Goal: Information Seeking & Learning: Learn about a topic

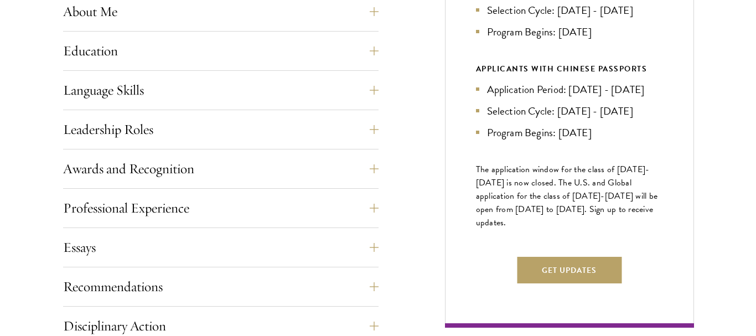
scroll to position [619, 0]
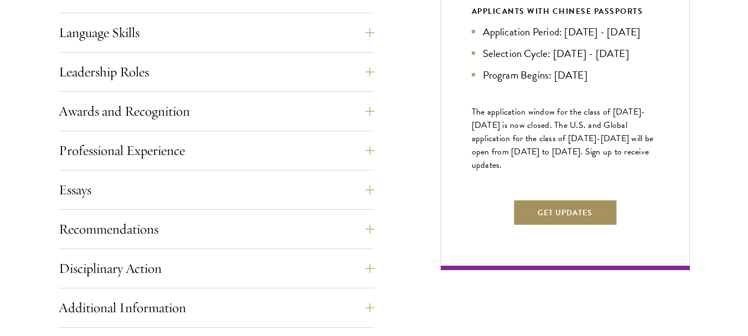
click at [546, 226] on button "Get Updates" at bounding box center [565, 212] width 105 height 27
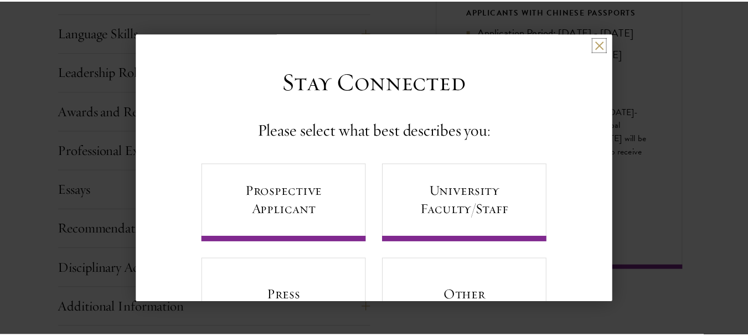
scroll to position [60, 0]
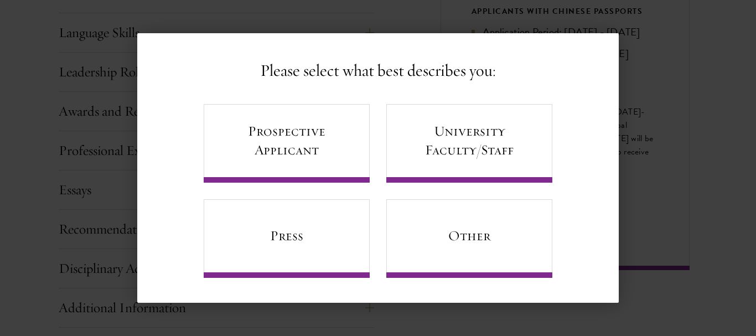
click at [653, 57] on div "Back Stay Connected Please select what best describes you: Prospective Applican…" at bounding box center [378, 168] width 756 height 270
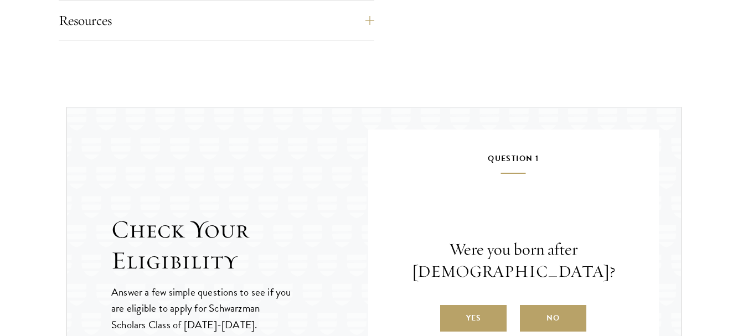
scroll to position [1228, 0]
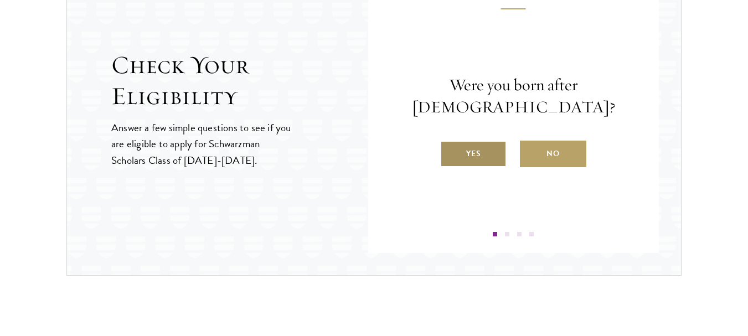
click at [471, 155] on label "Yes" at bounding box center [473, 154] width 66 height 27
click at [450, 152] on input "Yes" at bounding box center [445, 147] width 10 height 10
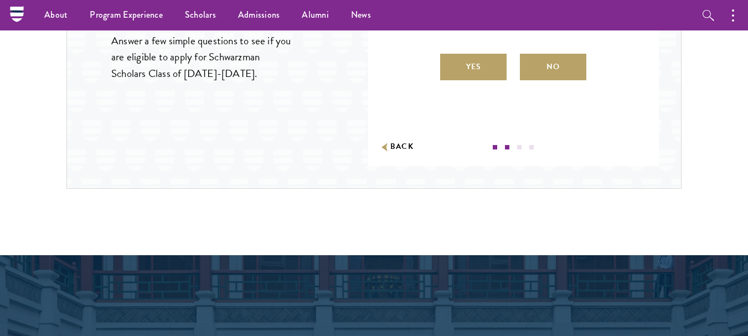
scroll to position [1273, 0]
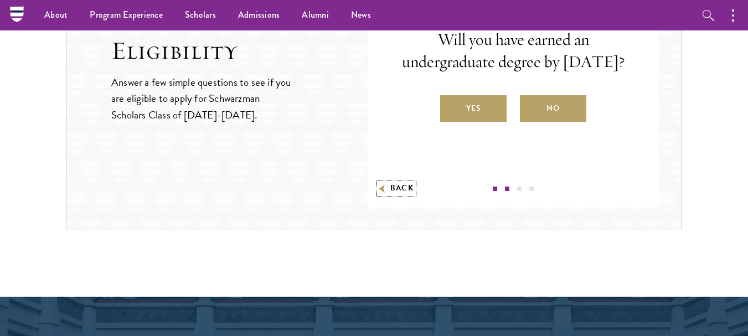
click at [380, 189] on icon "button" at bounding box center [382, 188] width 6 height 8
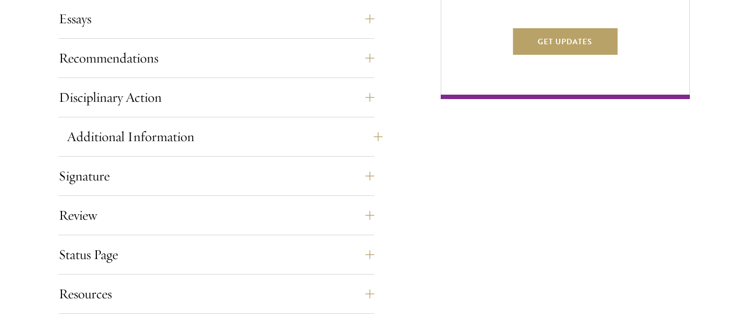
scroll to position [941, 0]
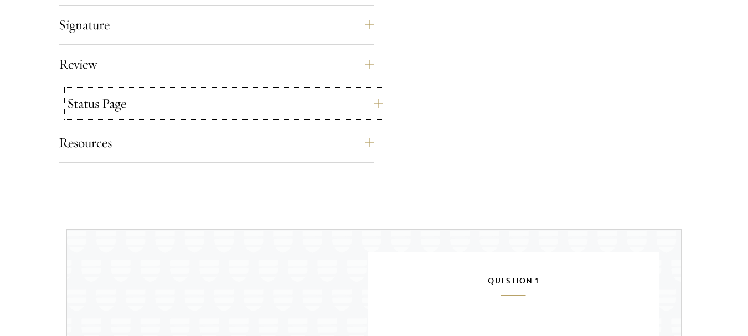
click at [96, 104] on button "Status Page" at bounding box center [225, 103] width 316 height 27
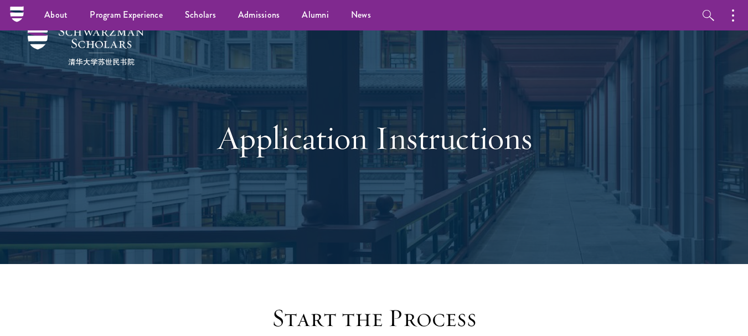
scroll to position [0, 0]
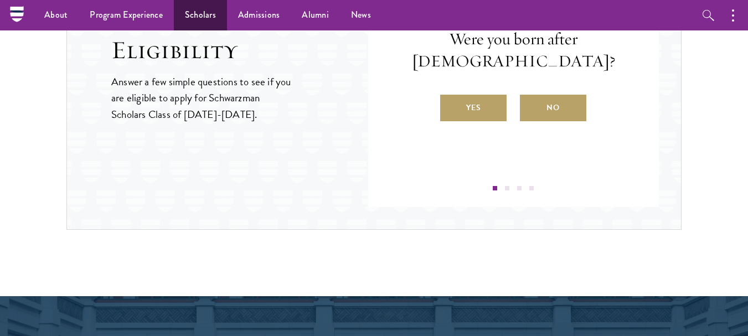
scroll to position [1273, 0]
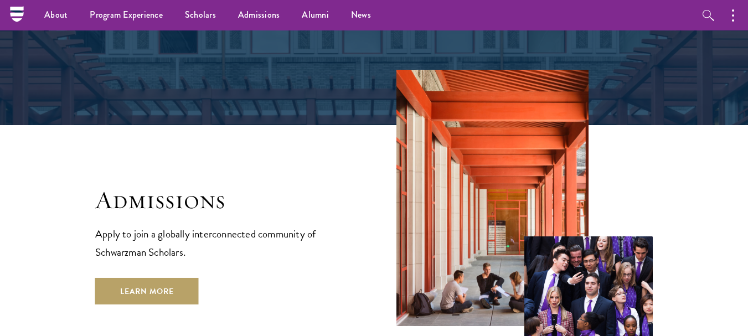
scroll to position [1550, 0]
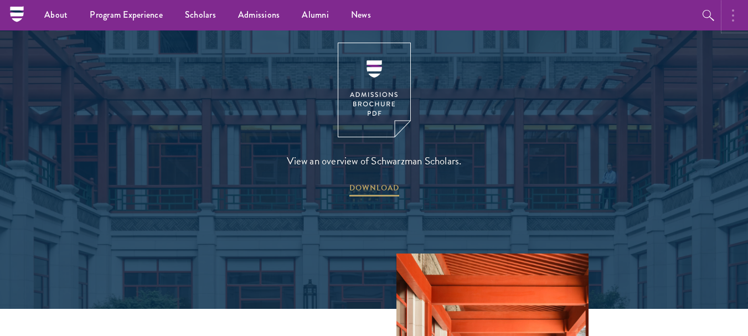
click at [729, 16] on button "button" at bounding box center [736, 15] width 24 height 30
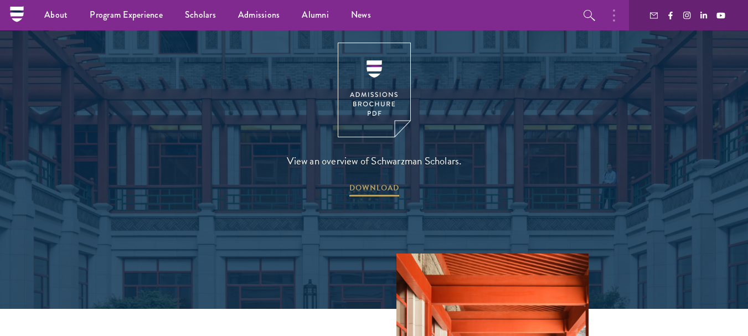
click at [674, 66] on div "View an overview of Schwarzman Scholars. DOWNLOAD" at bounding box center [373, 121] width 637 height 156
click at [613, 13] on icon "button" at bounding box center [614, 15] width 2 height 13
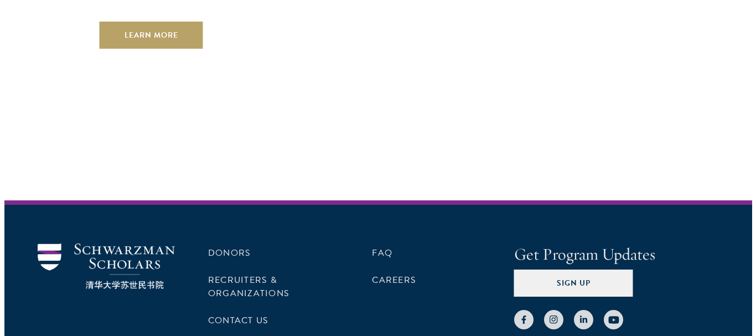
scroll to position [3297, 0]
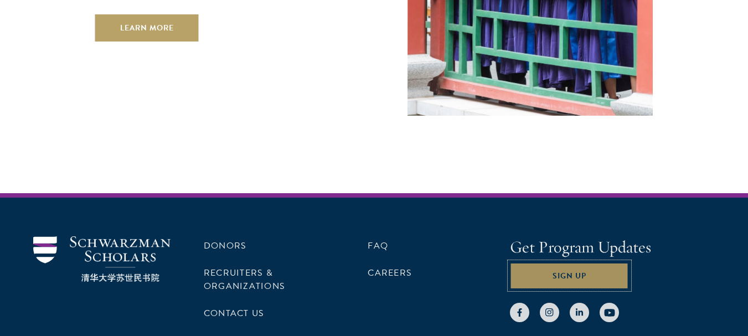
click at [561, 262] on button "Sign Up" at bounding box center [569, 275] width 119 height 27
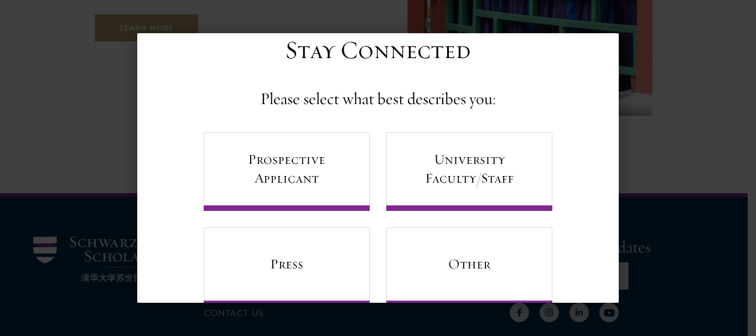
scroll to position [60, 0]
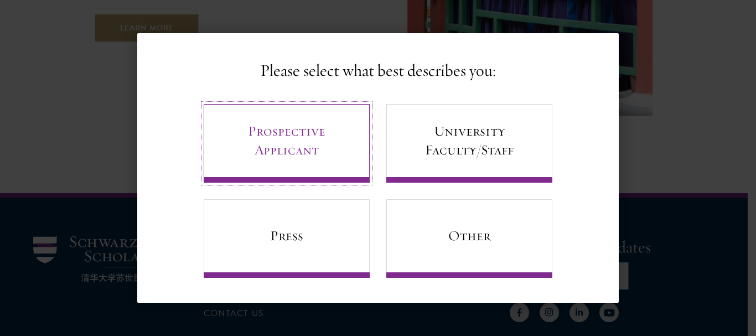
click at [297, 144] on link "Prospective Applicant" at bounding box center [287, 143] width 166 height 79
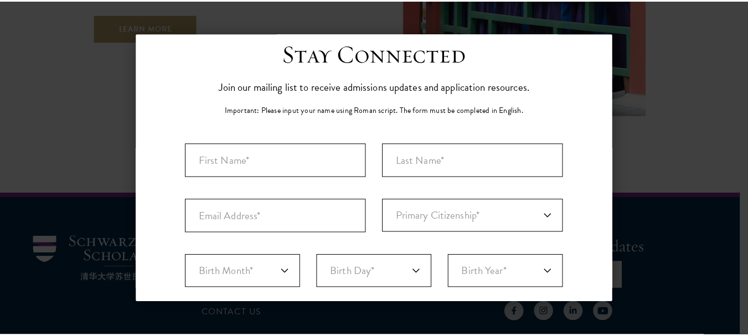
scroll to position [0, 0]
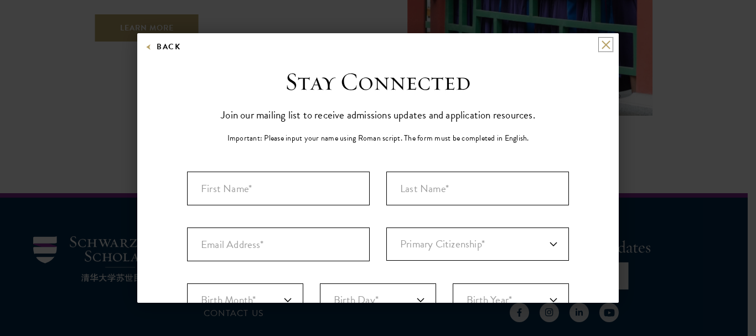
click at [601, 42] on button at bounding box center [605, 44] width 9 height 9
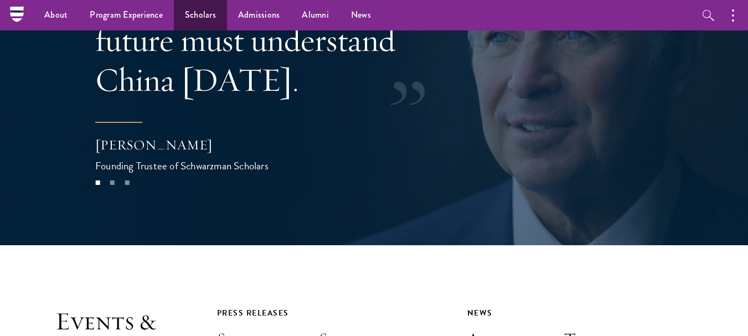
scroll to position [2134, 0]
